Goal: Task Accomplishment & Management: Manage account settings

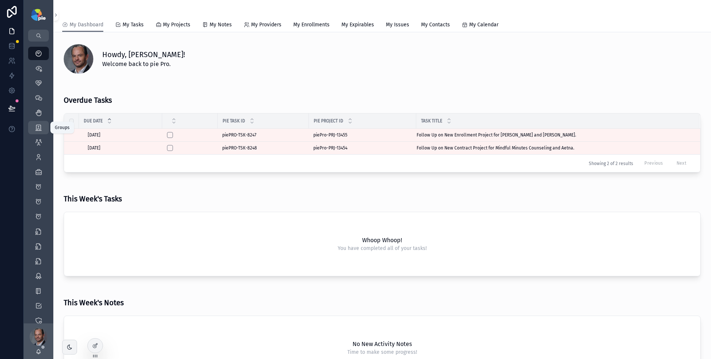
click at [41, 132] on div "Groups 51" at bounding box center [39, 128] width 12 height 12
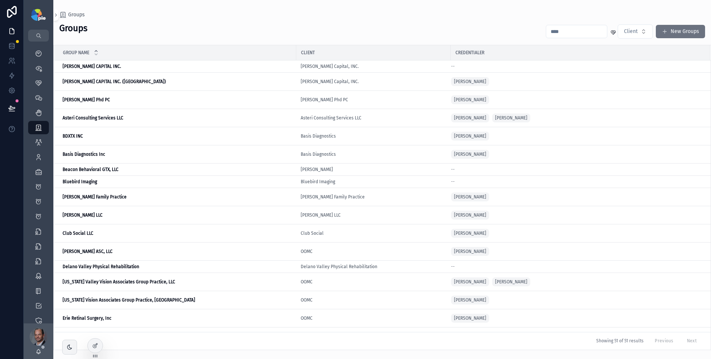
click at [564, 34] on input "scrollable content" at bounding box center [577, 31] width 61 height 10
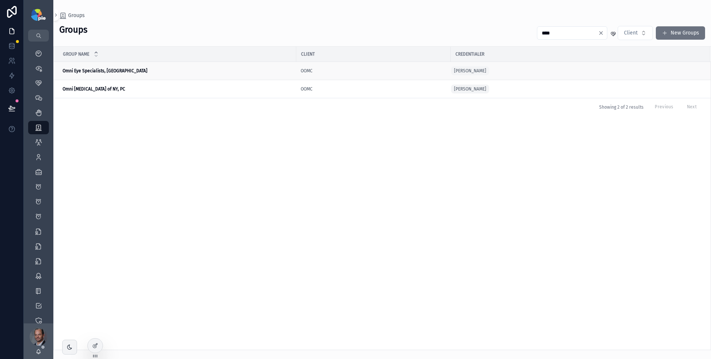
type input "****"
click at [101, 71] on strong "Omni Eye Specialists, [GEOGRAPHIC_DATA]" at bounding box center [105, 70] width 85 height 5
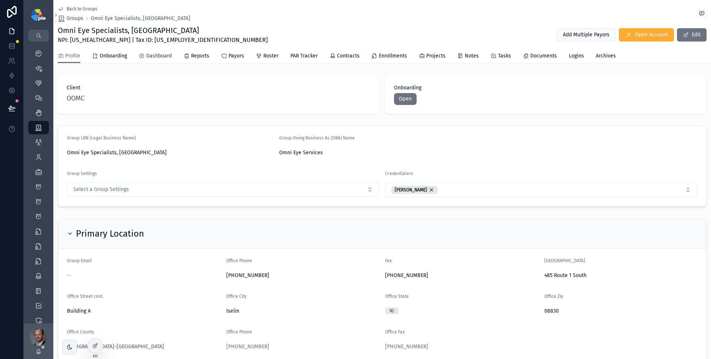
click at [161, 57] on span "Dashboard" at bounding box center [159, 55] width 26 height 7
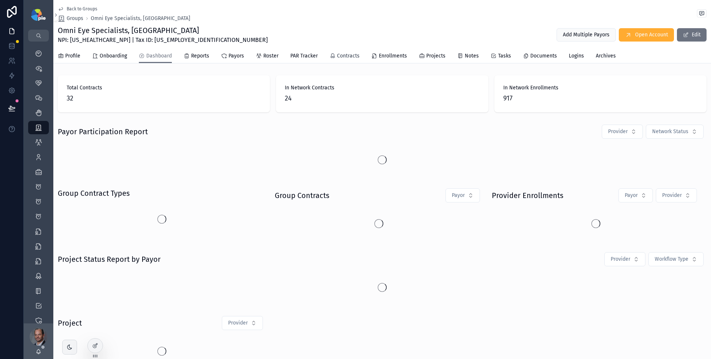
click at [349, 57] on span "Contracts" at bounding box center [348, 55] width 23 height 7
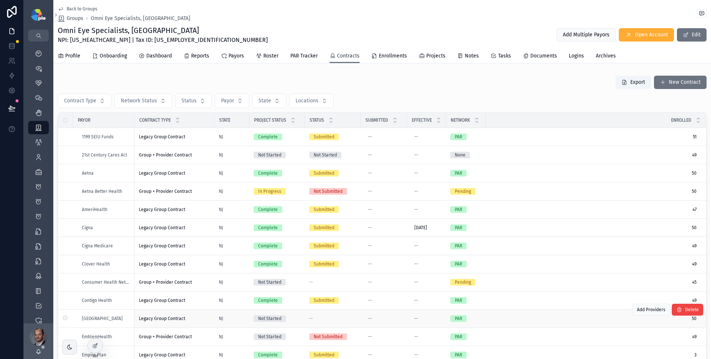
scroll to position [119, 0]
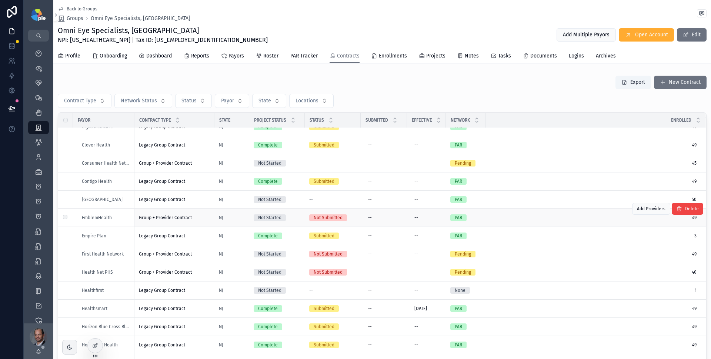
click at [118, 218] on div "EmblemHealth" at bounding box center [106, 218] width 48 height 6
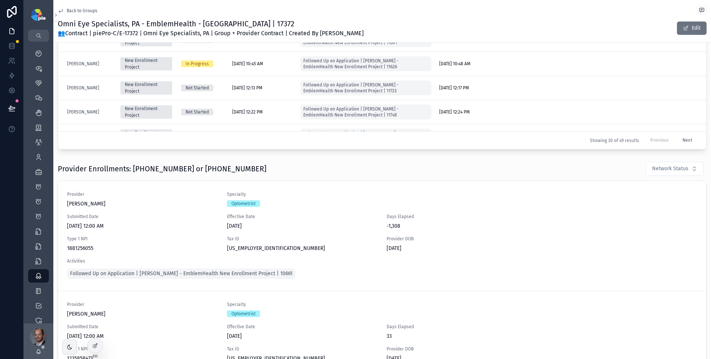
scroll to position [411, 0]
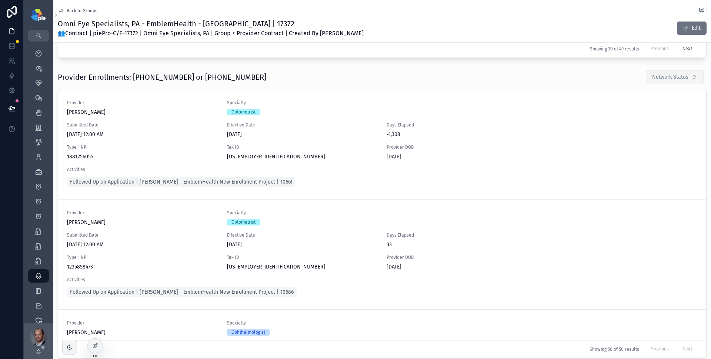
click at [681, 76] on span "Network Status" at bounding box center [671, 76] width 36 height 7
click at [662, 120] on div "Pending" at bounding box center [665, 119] width 89 height 12
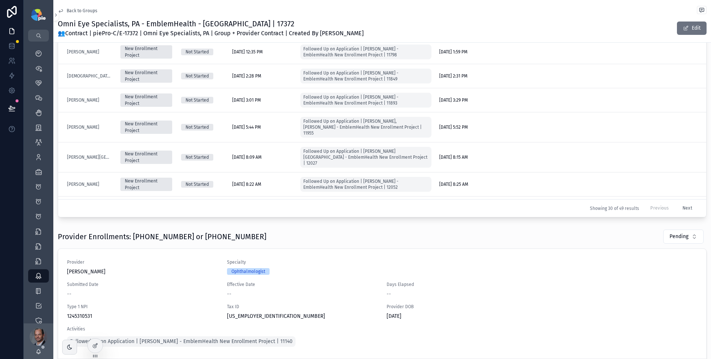
scroll to position [278, 0]
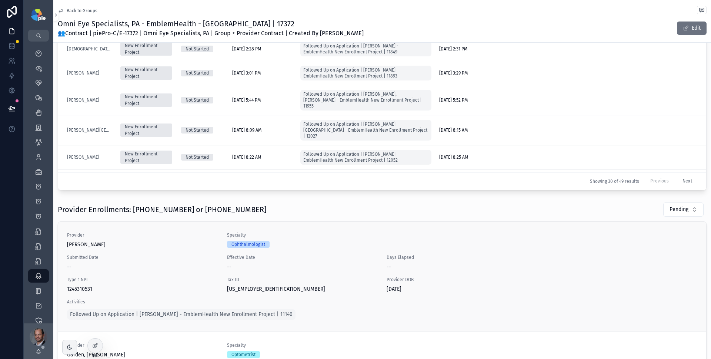
drag, startPoint x: 108, startPoint y: 289, endPoint x: 68, endPoint y: 289, distance: 40.0
click at [68, 289] on span "1245310531" at bounding box center [142, 288] width 151 height 7
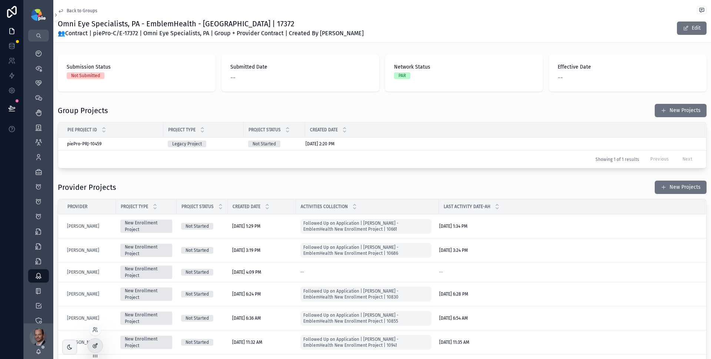
click at [93, 344] on icon at bounding box center [95, 345] width 6 height 6
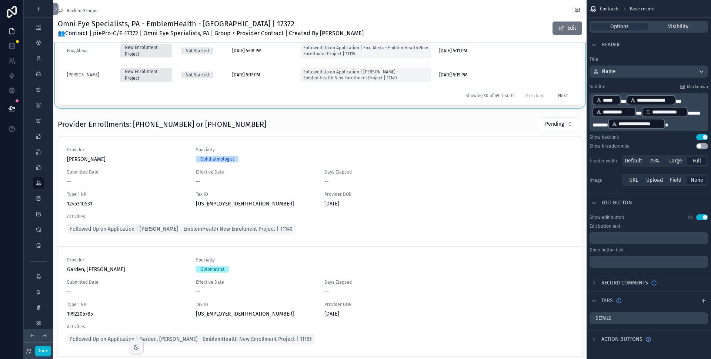
scroll to position [348, 0]
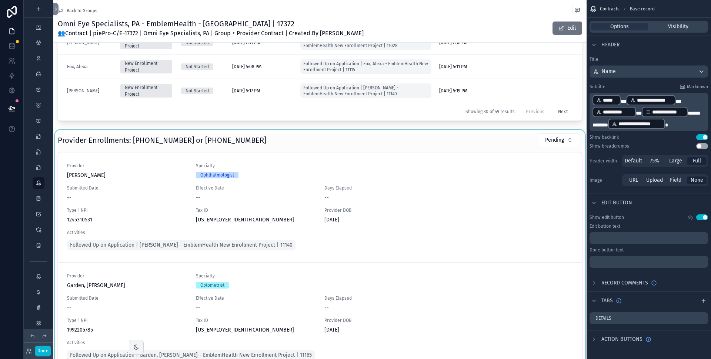
click at [389, 138] on div "scrollable content" at bounding box center [320, 277] width 534 height 294
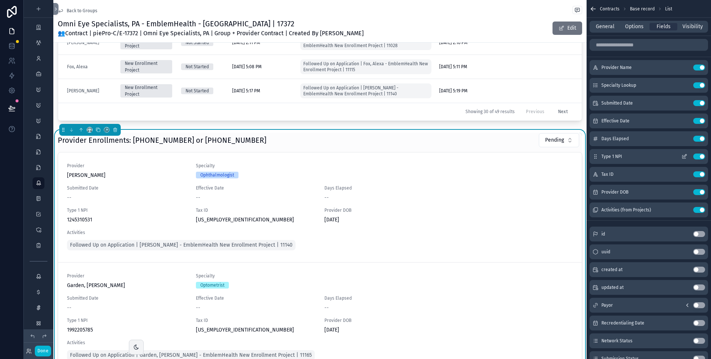
click at [687, 156] on icon "scrollable content" at bounding box center [685, 156] width 6 height 6
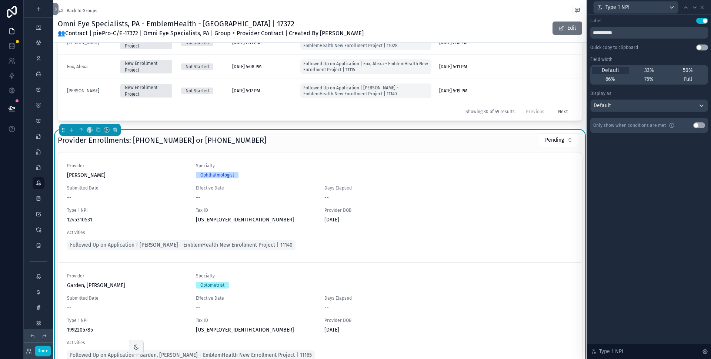
click at [703, 48] on button "Use setting" at bounding box center [703, 47] width 12 height 6
click at [695, 7] on icon at bounding box center [695, 7] width 3 height 1
click at [705, 46] on button "Use setting" at bounding box center [703, 47] width 12 height 6
click at [696, 8] on icon at bounding box center [695, 7] width 6 height 6
click at [706, 46] on button "Use setting" at bounding box center [703, 47] width 12 height 6
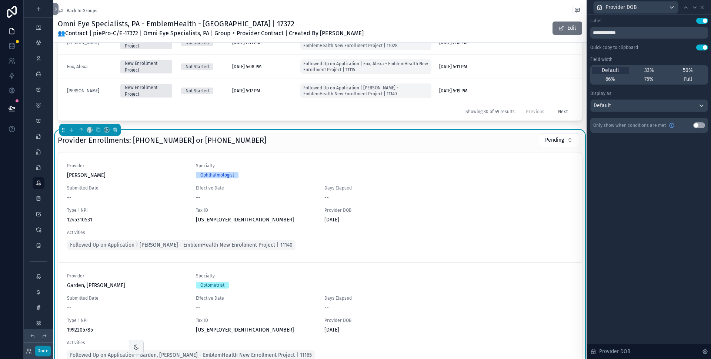
click at [42, 354] on button "Done" at bounding box center [43, 350] width 16 height 11
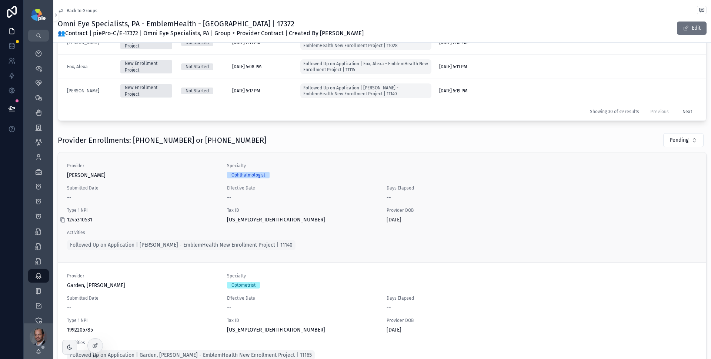
click at [63, 220] on icon "scrollable content" at bounding box center [63, 220] width 6 height 6
click at [98, 346] on div at bounding box center [95, 345] width 15 height 14
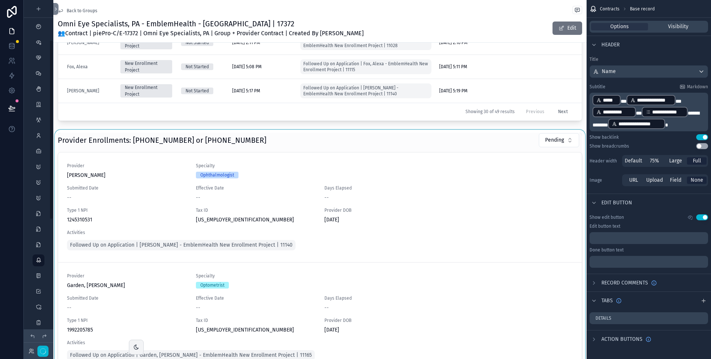
scroll to position [77, 0]
click at [296, 140] on div "scrollable content" at bounding box center [320, 277] width 534 height 294
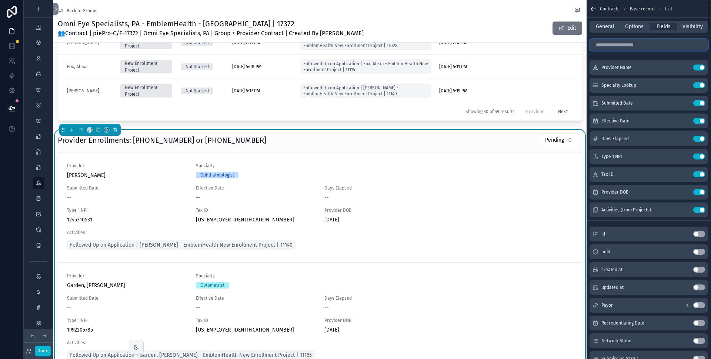
click at [636, 49] on input "scrollable content" at bounding box center [649, 45] width 119 height 12
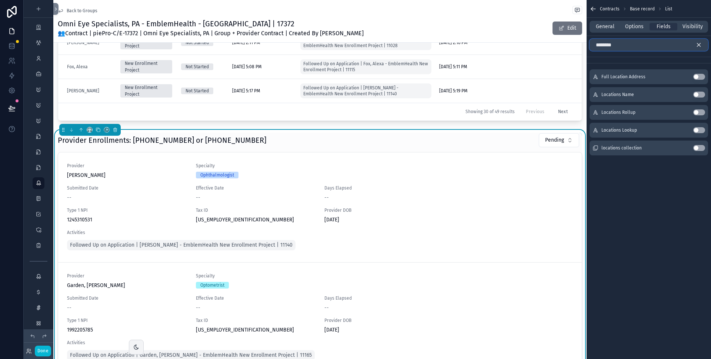
type input "********"
click at [700, 148] on button "Use setting" at bounding box center [700, 148] width 12 height 6
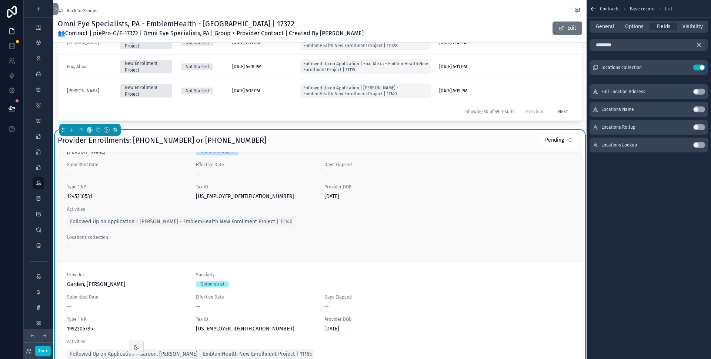
scroll to position [0, 0]
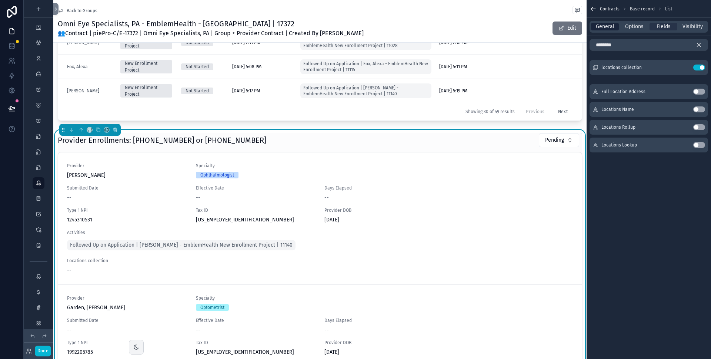
click at [610, 28] on span "General" at bounding box center [605, 26] width 19 height 7
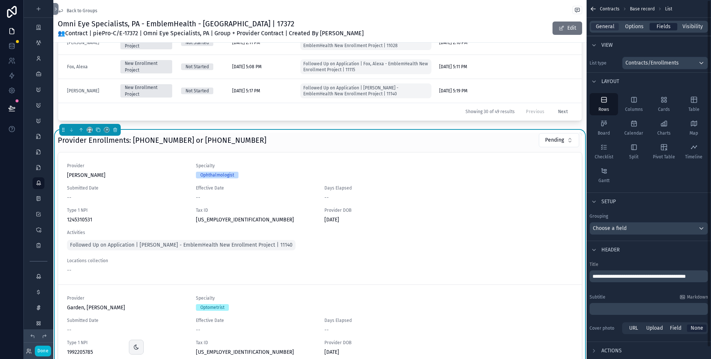
click at [663, 25] on span "Fields" at bounding box center [664, 26] width 14 height 7
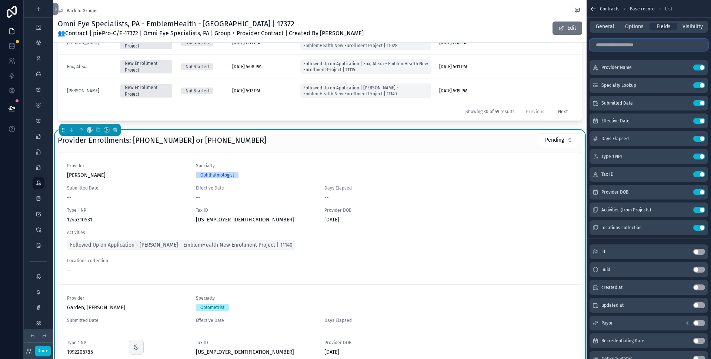
click at [635, 43] on input "scrollable content" at bounding box center [649, 45] width 119 height 12
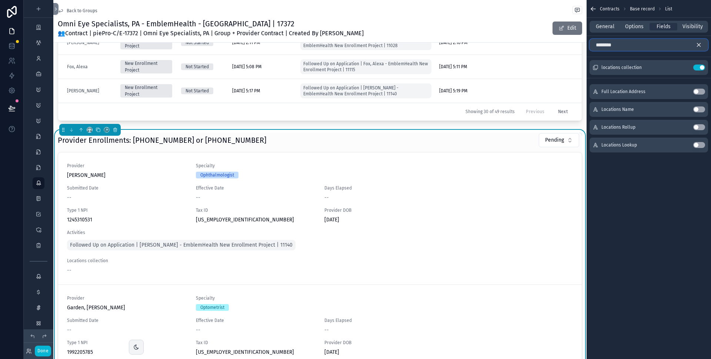
type input "********"
click at [700, 127] on button "Use setting" at bounding box center [700, 127] width 12 height 6
click at [702, 108] on button "Use setting" at bounding box center [700, 109] width 12 height 6
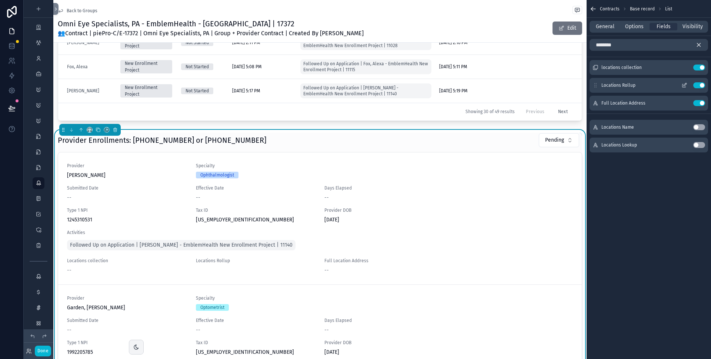
click at [699, 84] on button "Use setting" at bounding box center [700, 85] width 12 height 6
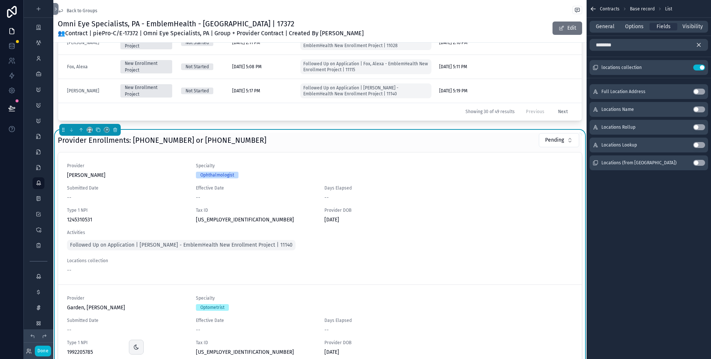
click at [608, 7] on span "Contracts" at bounding box center [610, 9] width 20 height 6
click at [607, 30] on div "General Options Fields Visibility" at bounding box center [649, 27] width 119 height 12
click at [609, 27] on span "General" at bounding box center [605, 26] width 19 height 7
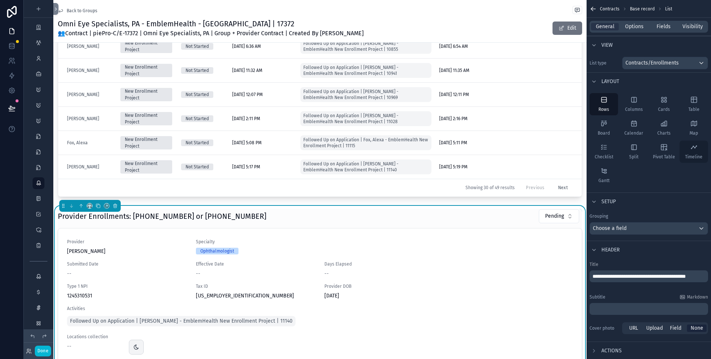
scroll to position [86, 0]
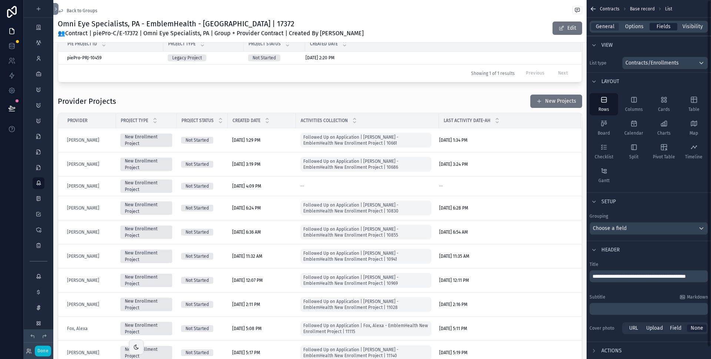
click at [666, 27] on span "Fields" at bounding box center [664, 26] width 14 height 7
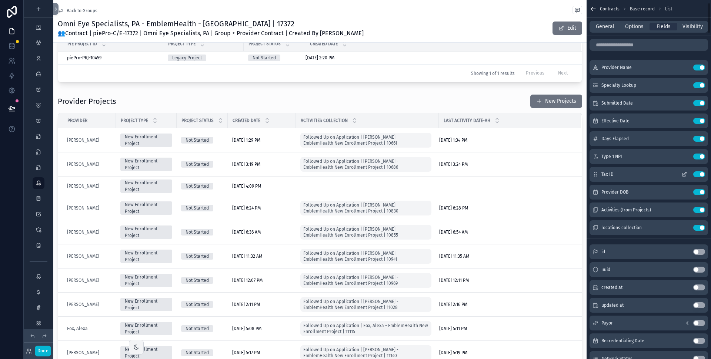
scroll to position [31, 0]
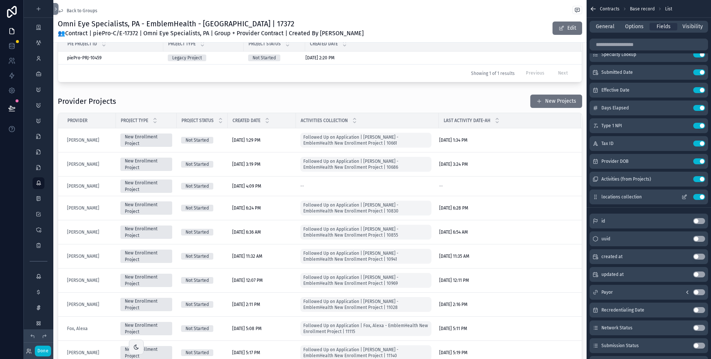
click at [697, 195] on button "Use setting" at bounding box center [700, 197] width 12 height 6
click at [641, 48] on input "scrollable content" at bounding box center [649, 45] width 119 height 12
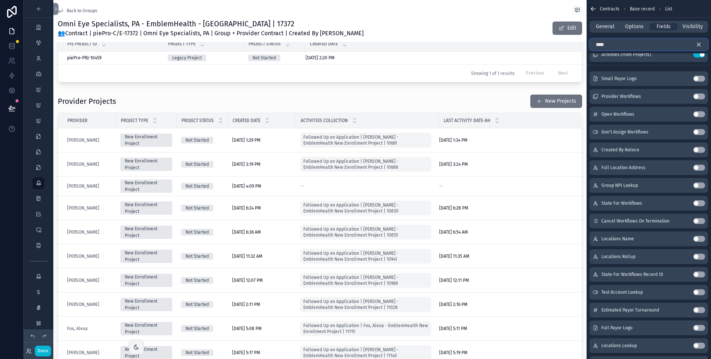
scroll to position [0, 0]
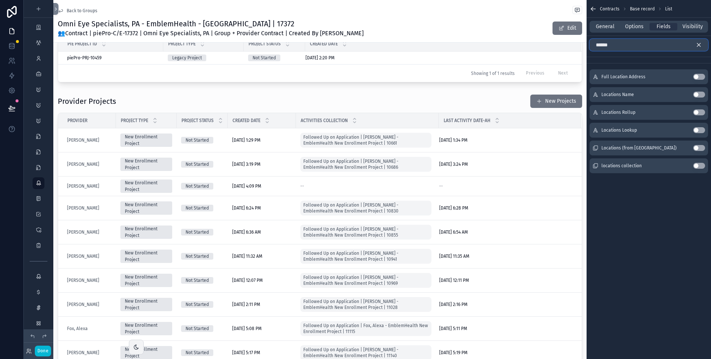
type input "******"
click at [699, 147] on button "Use setting" at bounding box center [700, 148] width 12 height 6
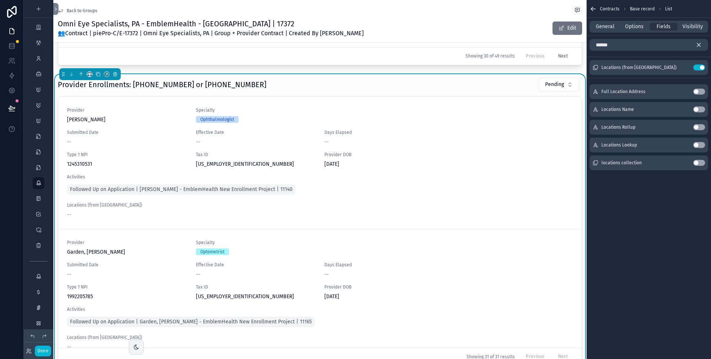
scroll to position [314, 0]
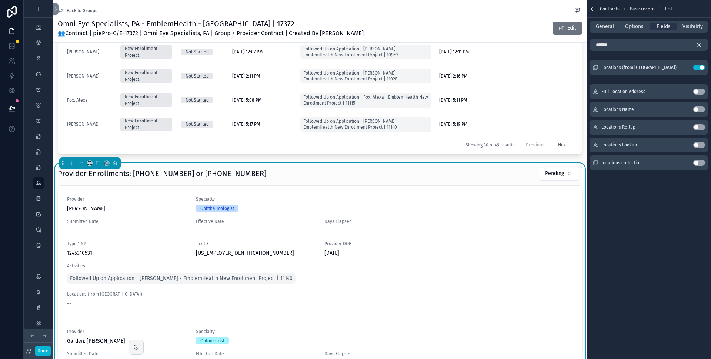
click at [472, 166] on div "Provider Enrollments: [PHONE_NUMBER] or [PHONE_NUMBER] Pending" at bounding box center [320, 173] width 525 height 15
click at [632, 28] on span "Options" at bounding box center [635, 26] width 19 height 7
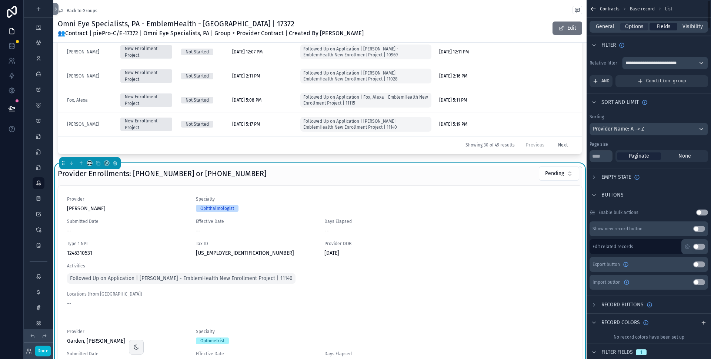
click at [663, 26] on span "Fields" at bounding box center [664, 26] width 14 height 7
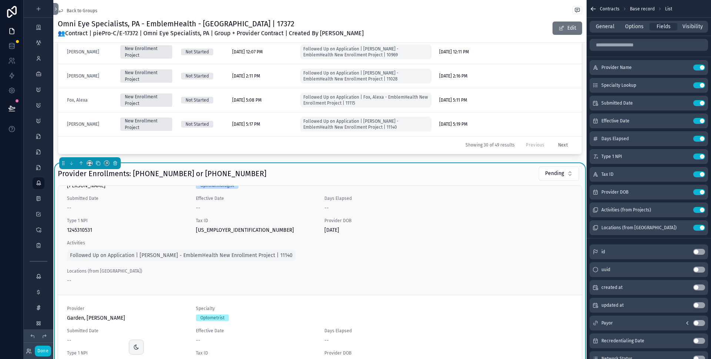
scroll to position [13, 0]
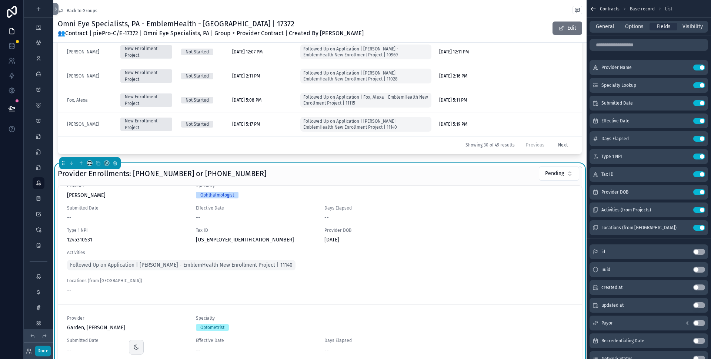
click at [44, 350] on button "Done" at bounding box center [43, 350] width 16 height 11
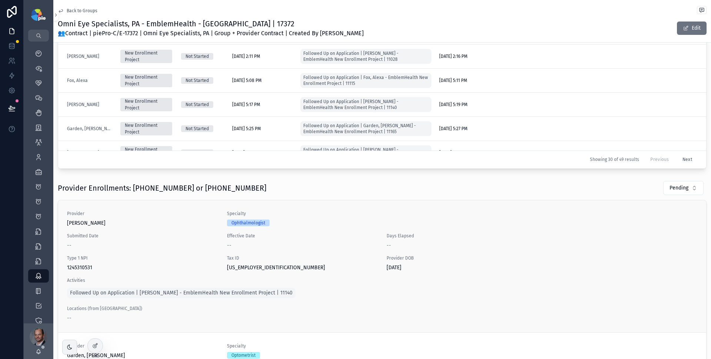
scroll to position [9, 0]
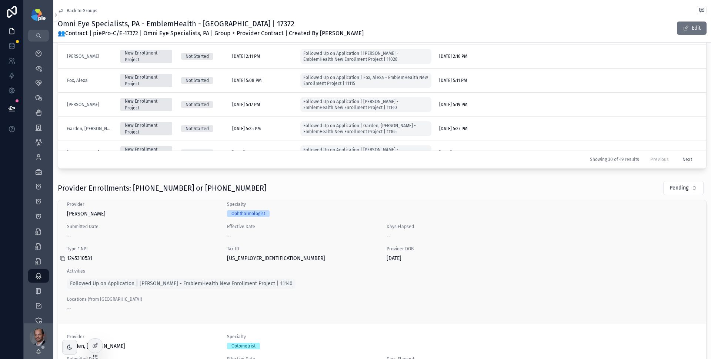
click at [64, 257] on icon "scrollable content" at bounding box center [63, 258] width 3 height 3
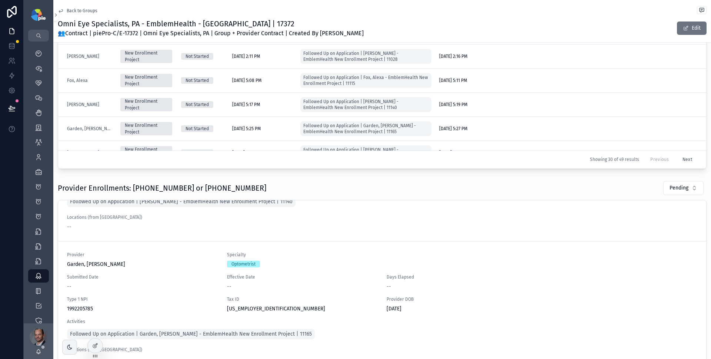
scroll to position [131, 0]
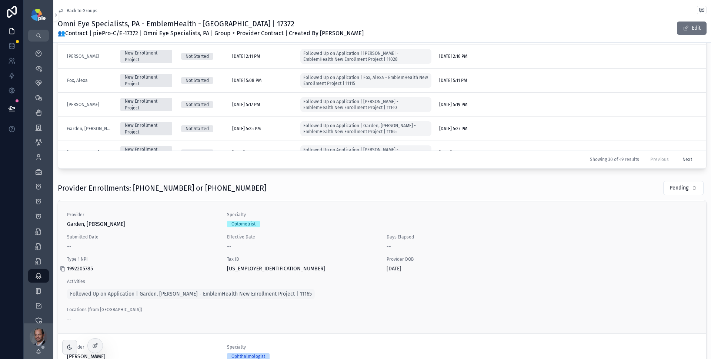
click at [62, 268] on icon "scrollable content" at bounding box center [63, 269] width 6 height 6
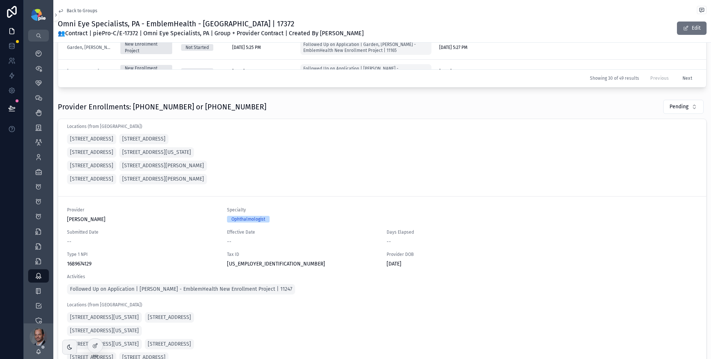
scroll to position [243, 0]
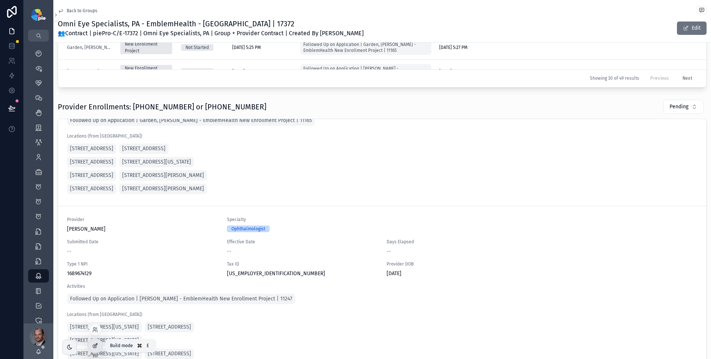
click at [95, 344] on icon at bounding box center [95, 345] width 6 height 6
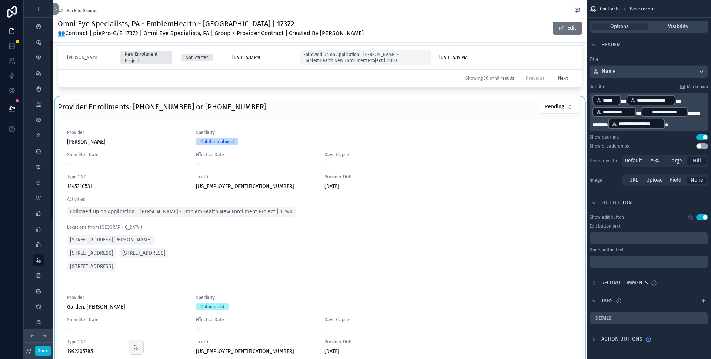
scroll to position [77, 0]
click at [439, 117] on div "scrollable content" at bounding box center [320, 243] width 534 height 294
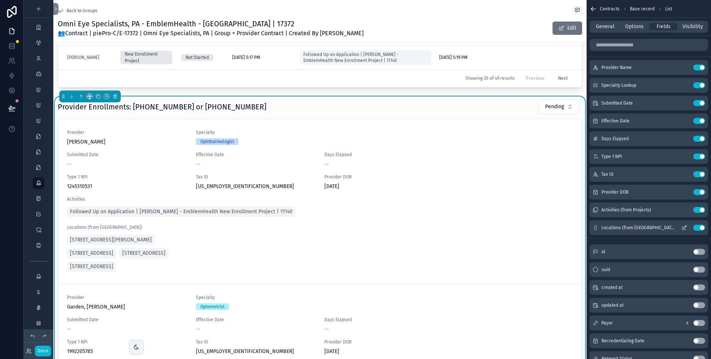
click at [686, 228] on icon "scrollable content" at bounding box center [685, 228] width 6 height 6
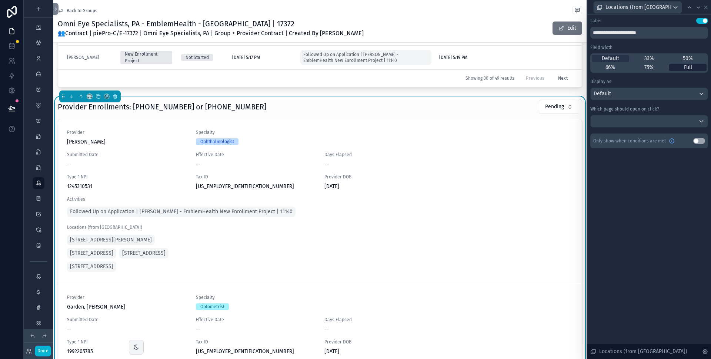
click at [692, 68] on span "Full" at bounding box center [688, 67] width 8 height 7
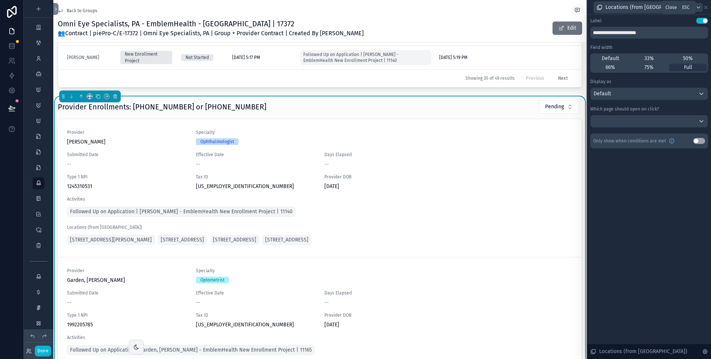
click at [703, 7] on icon at bounding box center [706, 7] width 6 height 6
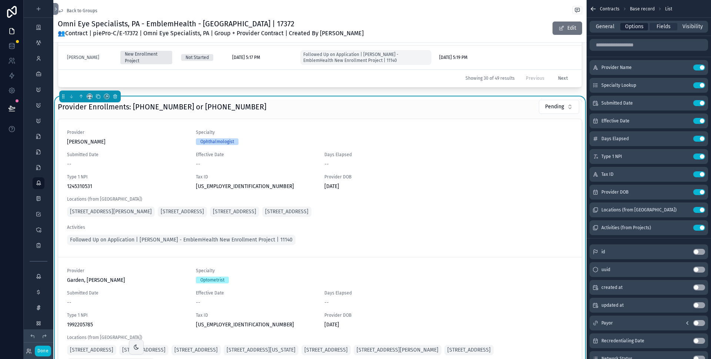
click at [642, 28] on span "Options" at bounding box center [635, 26] width 19 height 7
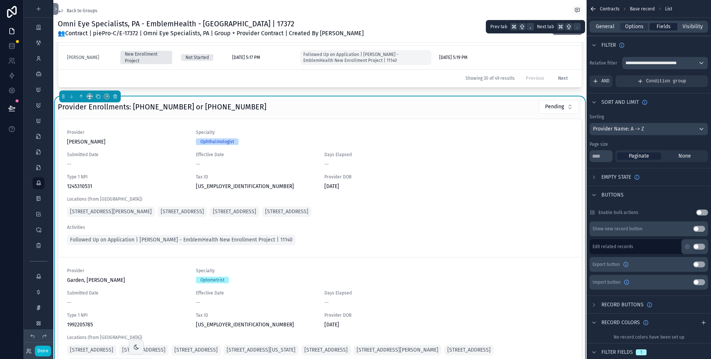
click at [656, 27] on div "Fields" at bounding box center [664, 26] width 28 height 7
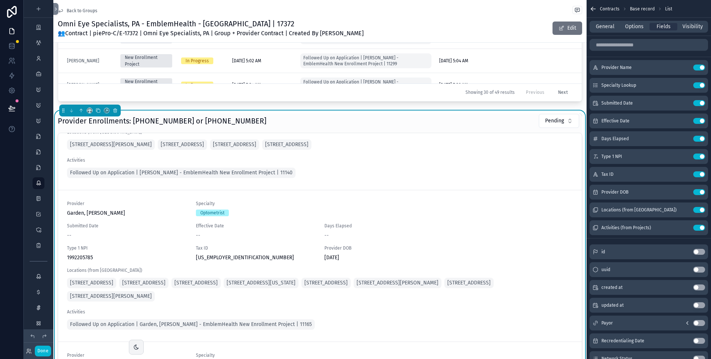
scroll to position [388, 0]
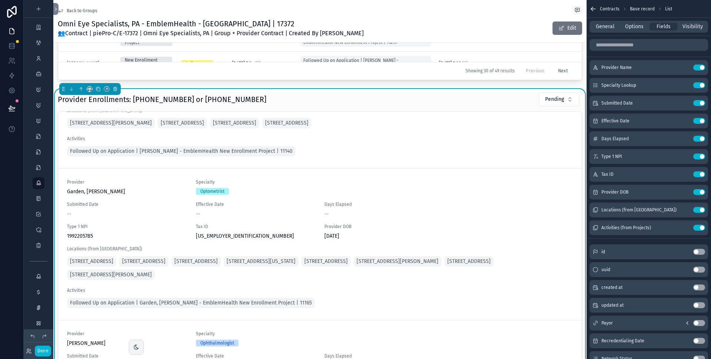
click at [493, 103] on div "Provider Enrollments: [PHONE_NUMBER] or [PHONE_NUMBER] Pending" at bounding box center [320, 99] width 525 height 15
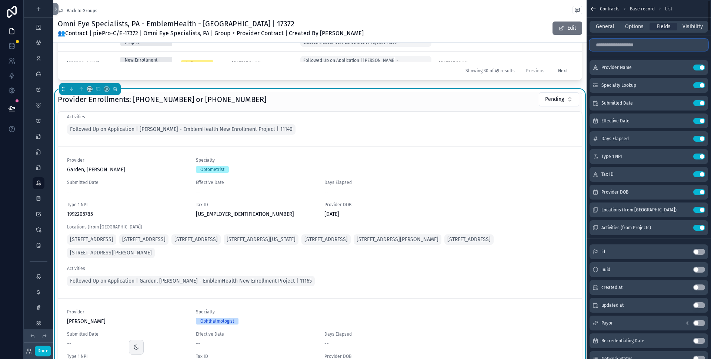
click at [627, 46] on input "scrollable content" at bounding box center [649, 45] width 119 height 12
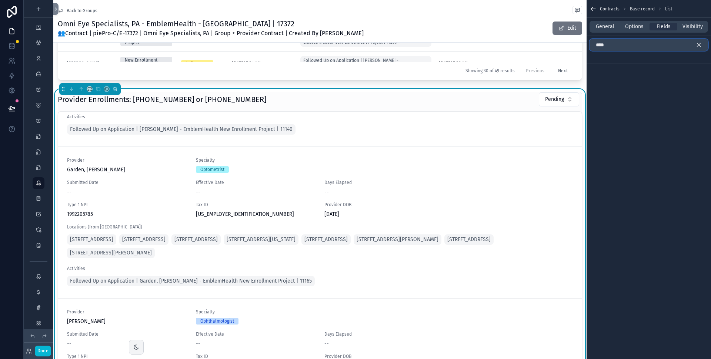
scroll to position [377, 0]
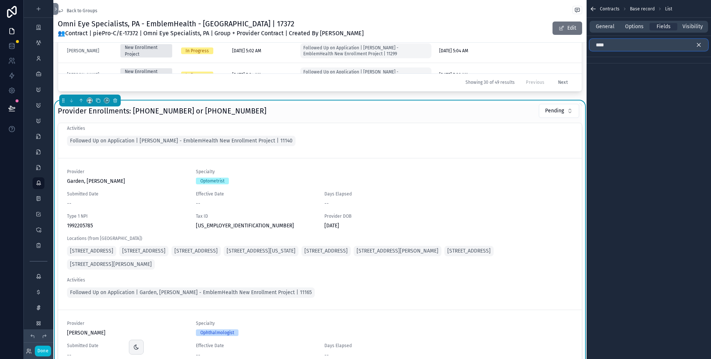
type input "****"
click at [480, 113] on div "Provider Enrollments: [PHONE_NUMBER] or [PHONE_NUMBER] Pending" at bounding box center [320, 110] width 525 height 15
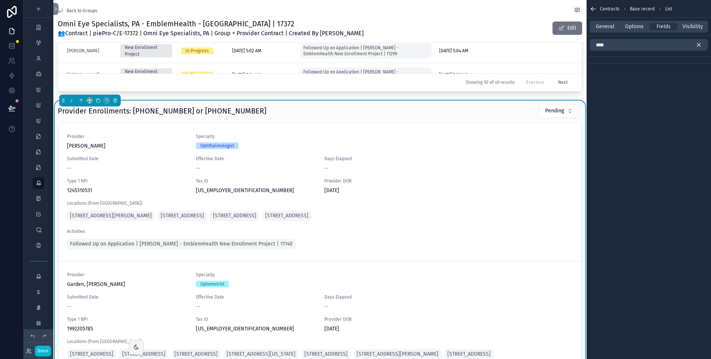
scroll to position [272, 0]
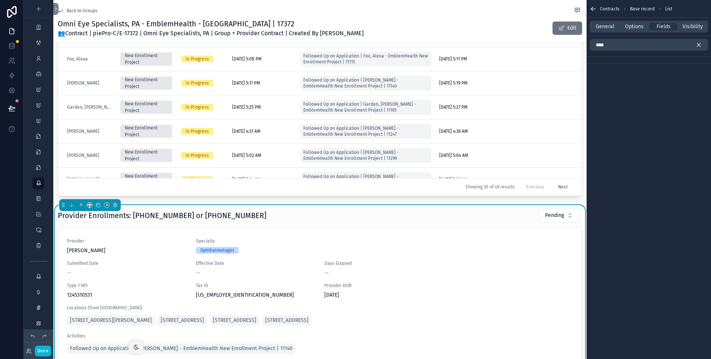
click at [430, 214] on div "Provider Enrollments: [PHONE_NUMBER] or [PHONE_NUMBER] Pending" at bounding box center [320, 215] width 525 height 15
click at [607, 26] on span "General" at bounding box center [605, 26] width 19 height 7
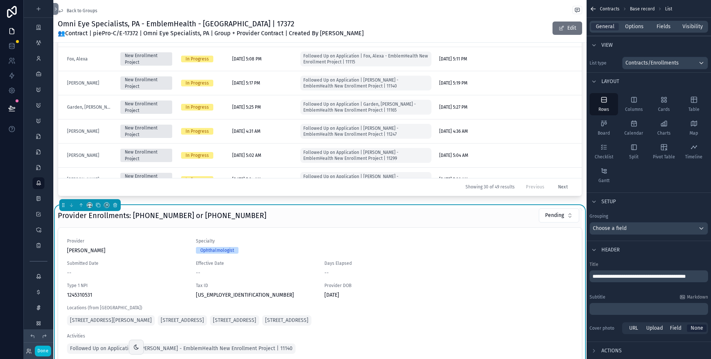
click at [453, 212] on div "Provider Enrollments: [PHONE_NUMBER] or [PHONE_NUMBER] Pending" at bounding box center [320, 215] width 525 height 15
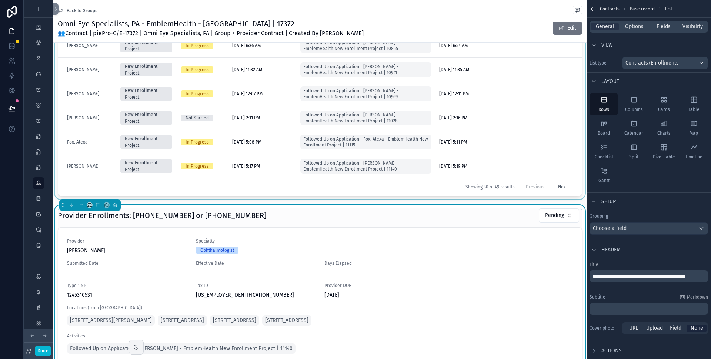
scroll to position [10, 0]
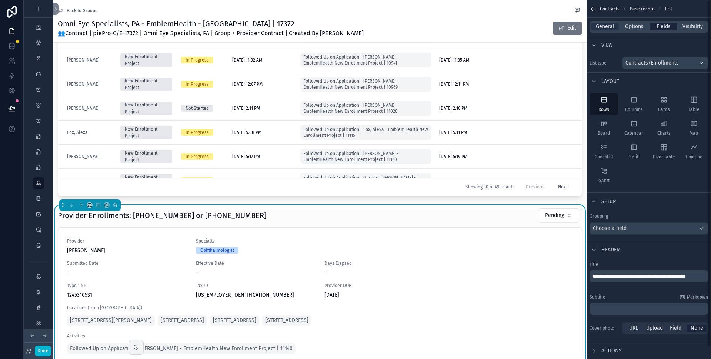
click at [664, 26] on span "Fields" at bounding box center [664, 26] width 14 height 7
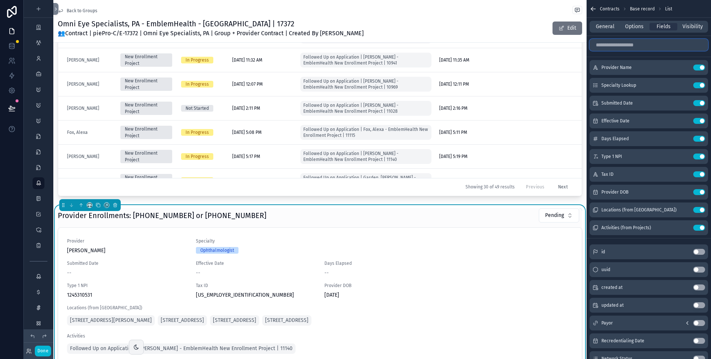
click at [619, 45] on input "scrollable content" at bounding box center [649, 45] width 119 height 12
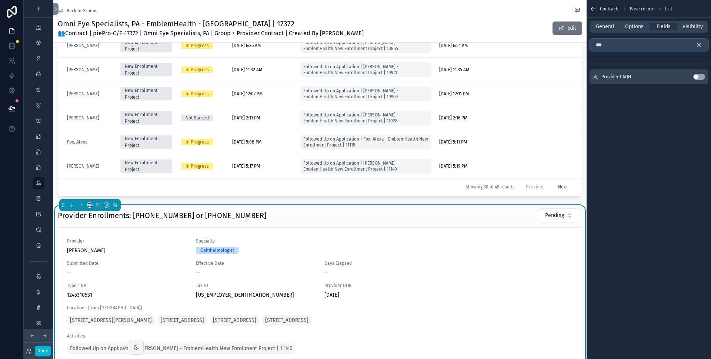
type input "****"
click at [637, 47] on input "****" at bounding box center [649, 45] width 119 height 12
type input "****"
click at [703, 74] on button "Use setting" at bounding box center [700, 77] width 12 height 6
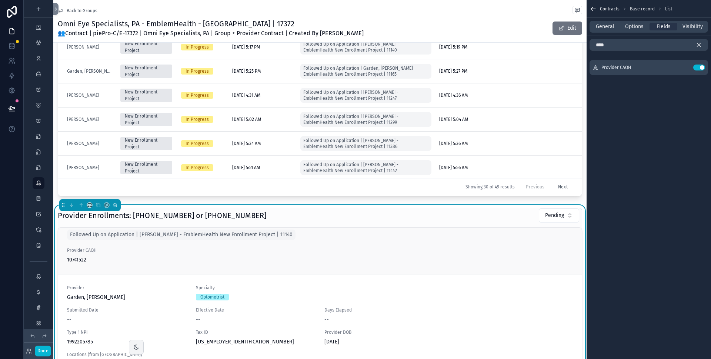
scroll to position [100, 0]
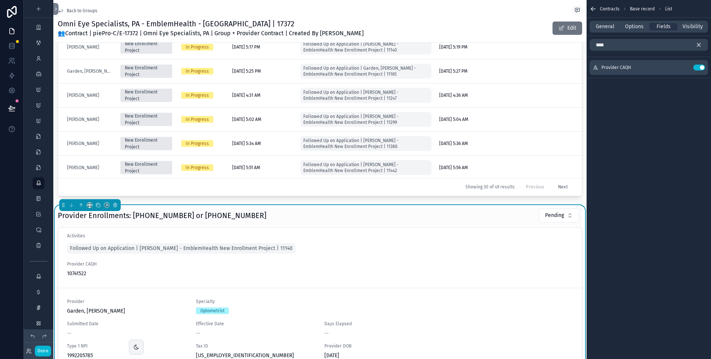
click at [701, 43] on icon "scrollable content" at bounding box center [699, 45] width 7 height 7
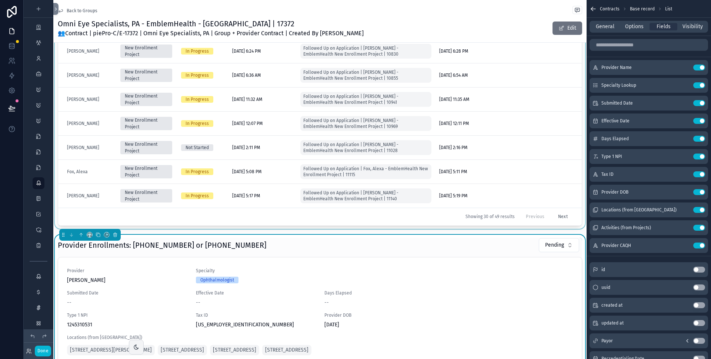
scroll to position [247, 0]
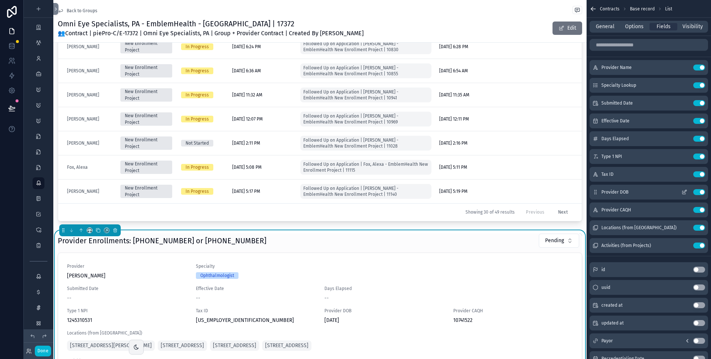
click at [686, 190] on icon "scrollable content" at bounding box center [685, 192] width 6 height 6
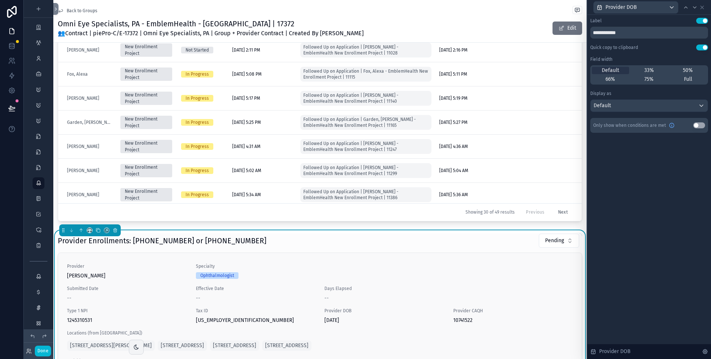
scroll to position [18, 0]
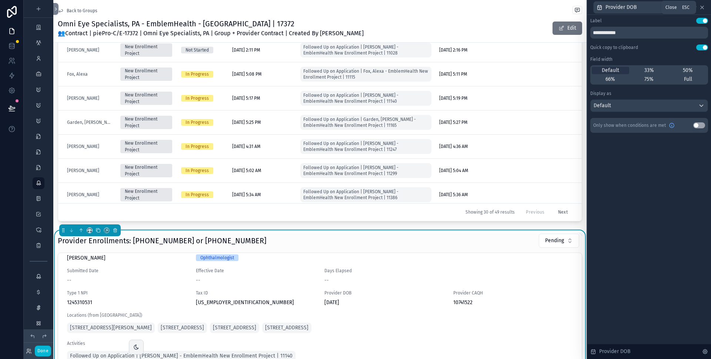
click at [705, 8] on icon at bounding box center [703, 7] width 6 height 6
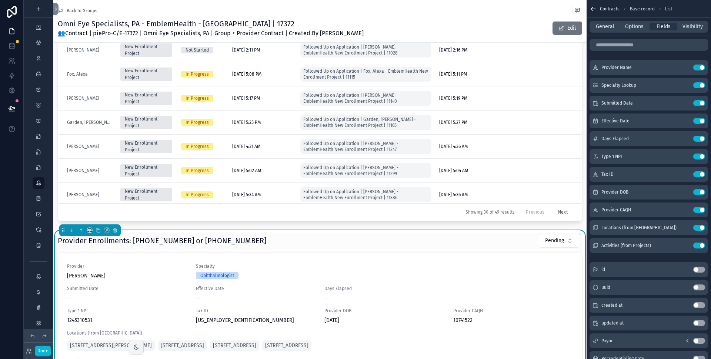
scroll to position [209, 0]
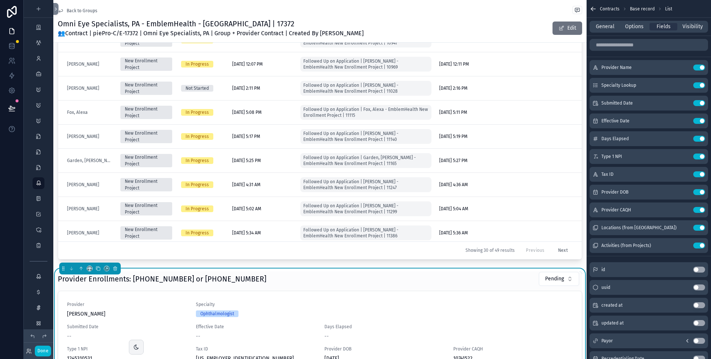
drag, startPoint x: 606, startPoint y: 25, endPoint x: 607, endPoint y: 35, distance: 10.1
click at [606, 25] on span "General" at bounding box center [605, 26] width 19 height 7
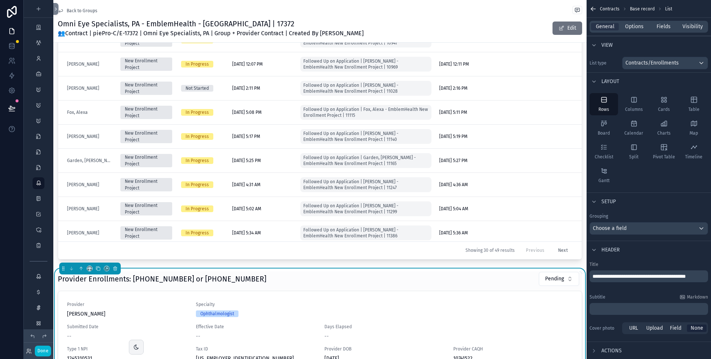
scroll to position [12, 0]
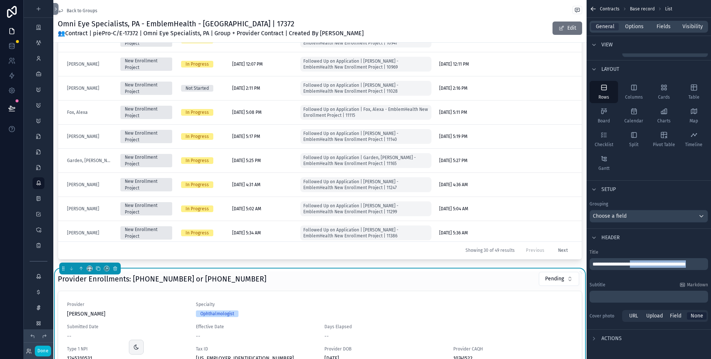
drag, startPoint x: 642, startPoint y: 263, endPoint x: 647, endPoint y: 272, distance: 9.9
click at [647, 268] on p "**********" at bounding box center [650, 263] width 114 height 7
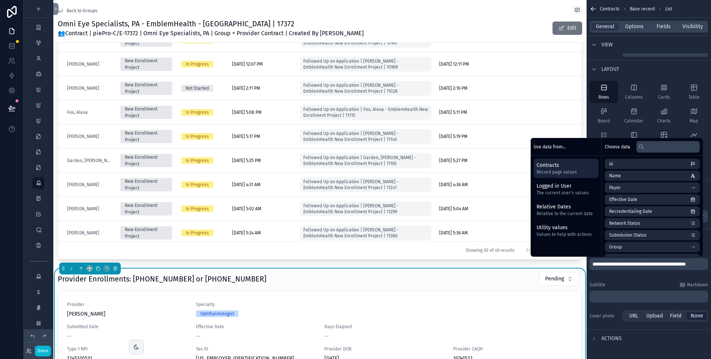
scroll to position [6, 0]
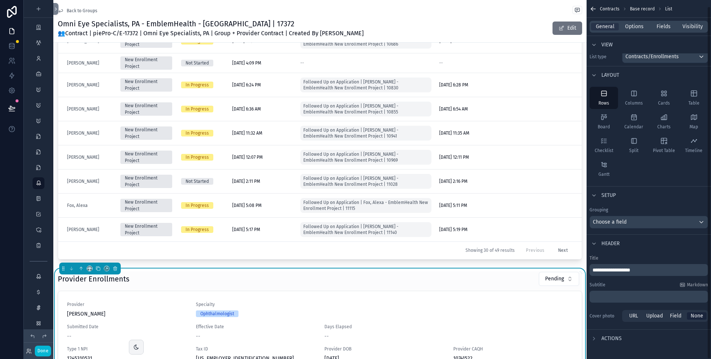
click at [598, 269] on span "**********" at bounding box center [612, 269] width 38 height 5
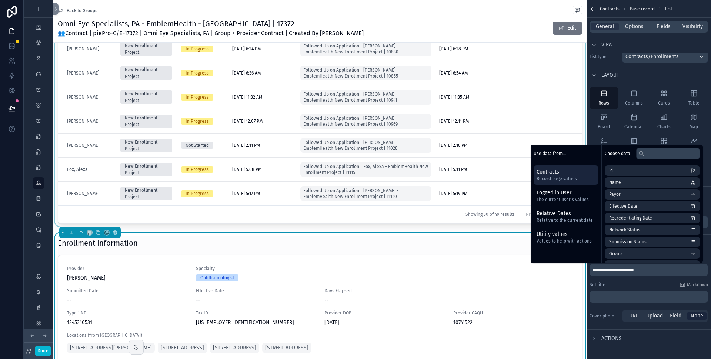
scroll to position [283, 0]
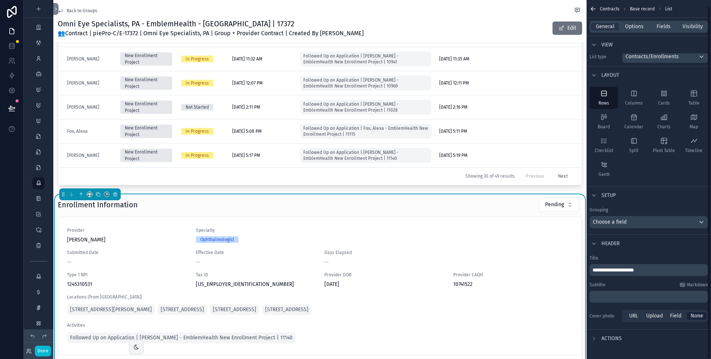
click at [594, 271] on span "**********" at bounding box center [614, 269] width 42 height 5
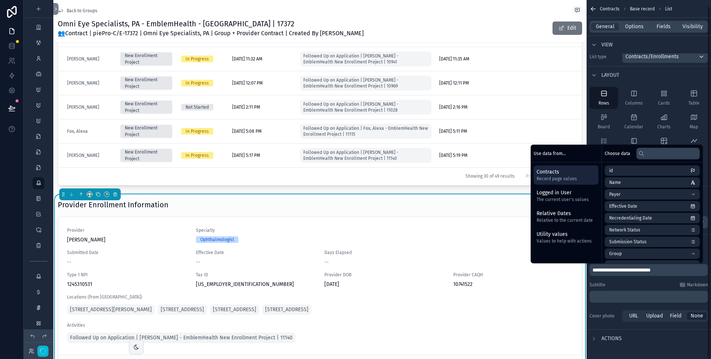
click at [428, 23] on div "Omni Eye Specialists, PA - EmblemHealth - [GEOGRAPHIC_DATA] | 17372 👥Contract |…" at bounding box center [320, 28] width 525 height 19
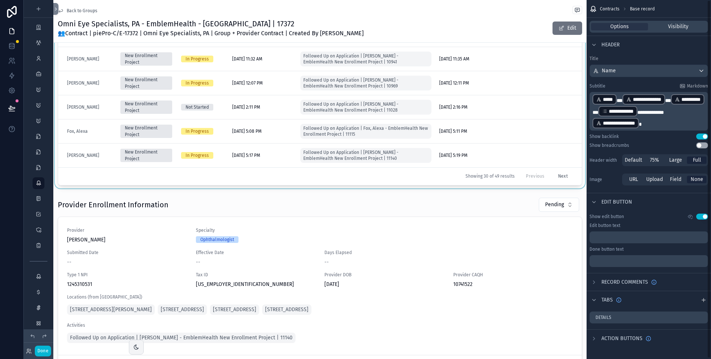
scroll to position [0, 0]
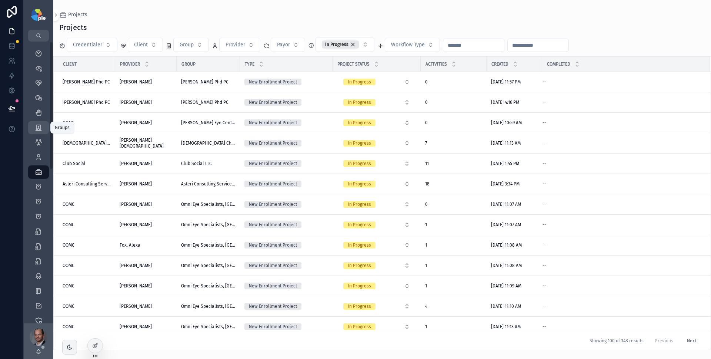
click at [38, 126] on icon "scrollable content" at bounding box center [38, 127] width 7 height 7
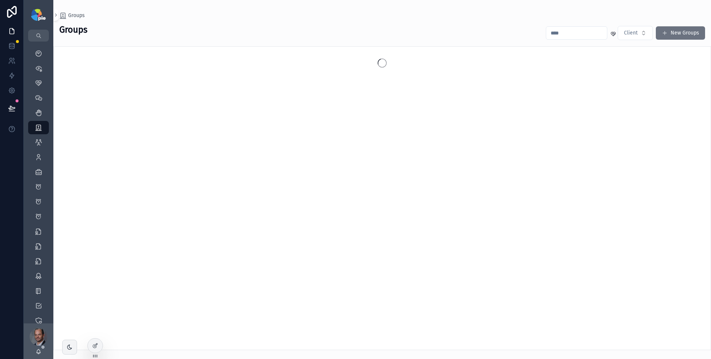
click at [570, 35] on input "scrollable content" at bounding box center [577, 33] width 61 height 10
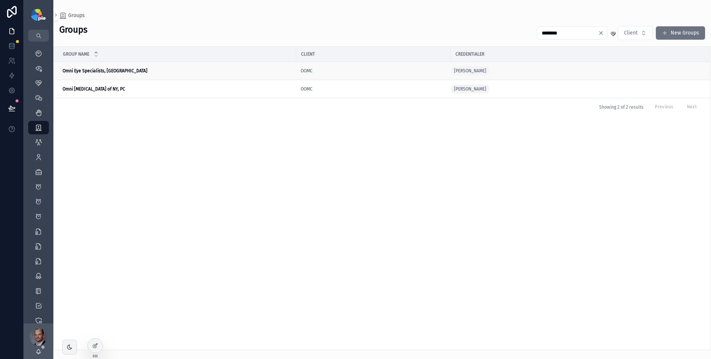
type input "********"
click at [109, 69] on strong "Omni Eye Specialists, [GEOGRAPHIC_DATA]" at bounding box center [105, 70] width 85 height 5
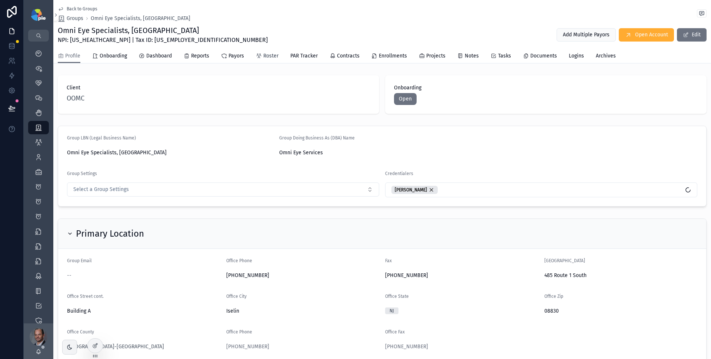
click at [262, 53] on icon "scrollable content" at bounding box center [259, 56] width 6 height 6
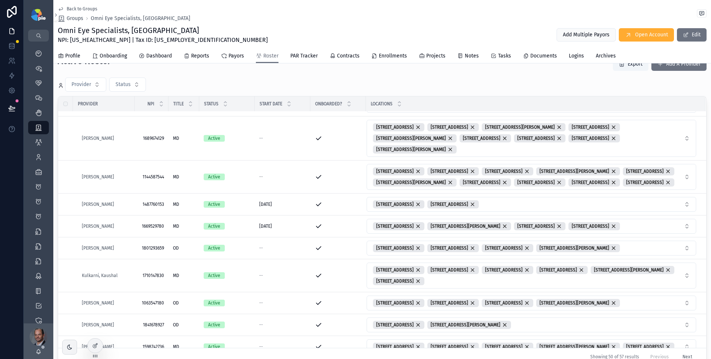
scroll to position [313, 0]
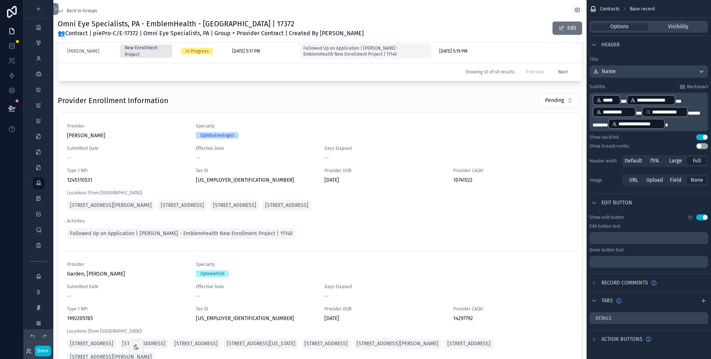
scroll to position [368, 0]
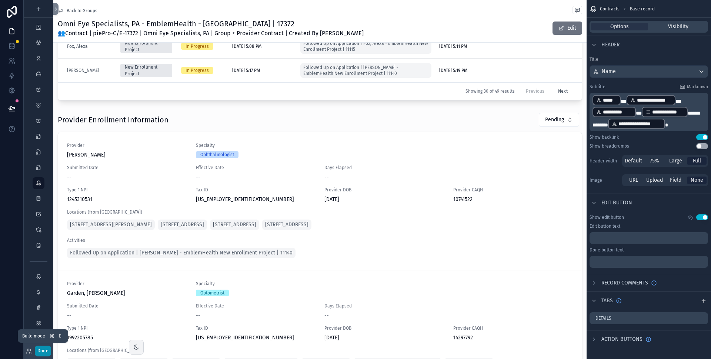
click at [43, 351] on button "Done" at bounding box center [43, 350] width 16 height 11
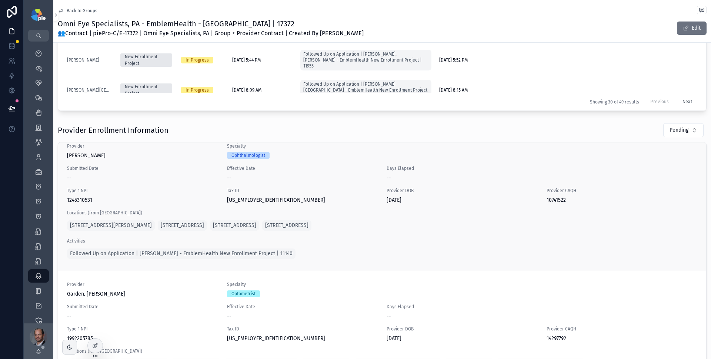
scroll to position [0, 0]
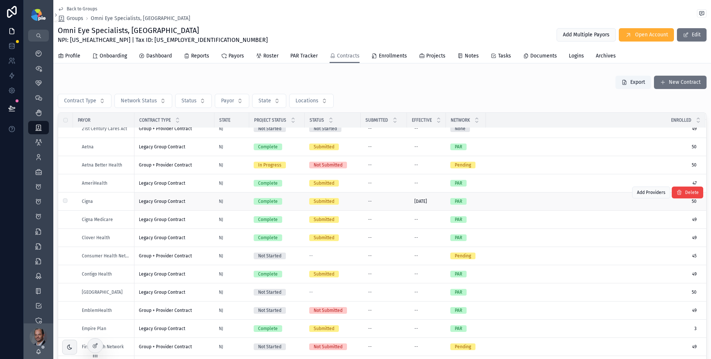
scroll to position [68, 0]
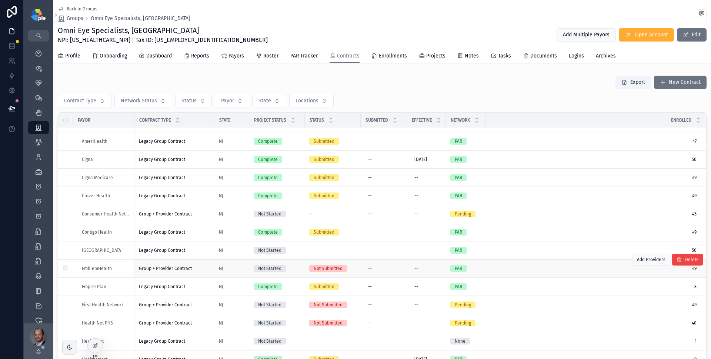
click at [119, 269] on div "EmblemHealth" at bounding box center [106, 268] width 48 height 6
